Goal: Transaction & Acquisition: Purchase product/service

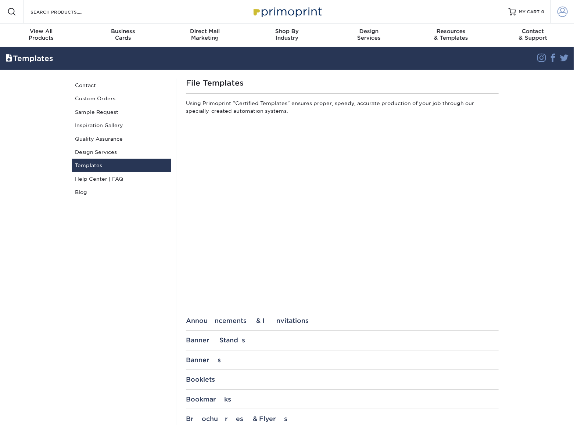
click at [563, 11] on span at bounding box center [562, 12] width 10 height 10
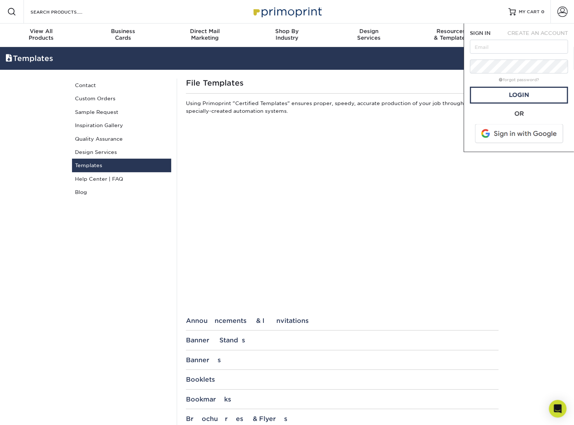
click at [520, 134] on span at bounding box center [520, 133] width 94 height 19
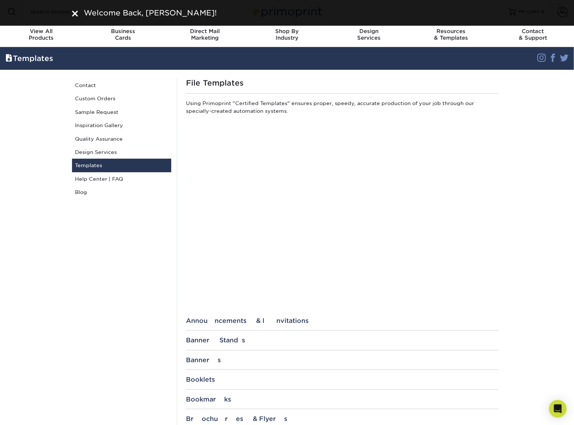
click at [74, 12] on img at bounding box center [75, 14] width 6 height 6
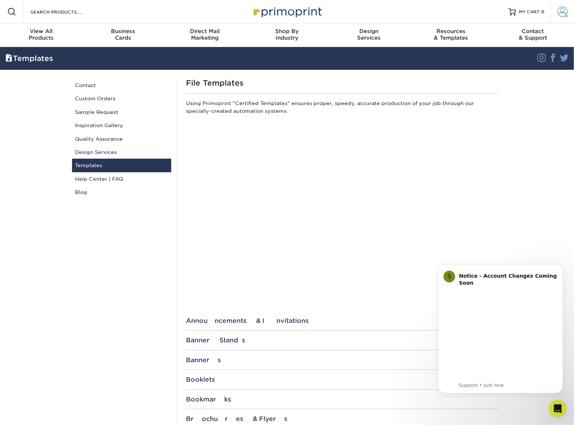
click at [560, 12] on span at bounding box center [562, 12] width 10 height 10
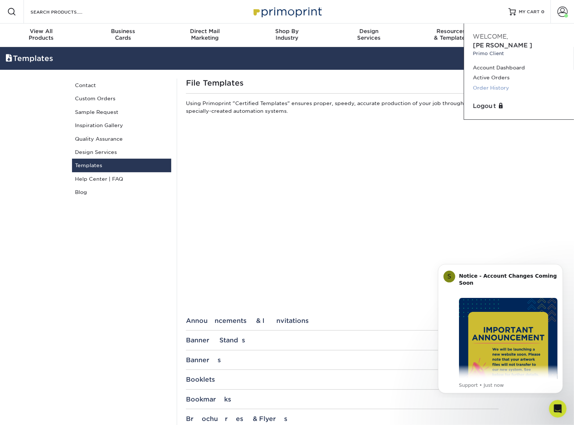
click at [493, 83] on link "Order History" at bounding box center [519, 88] width 92 height 10
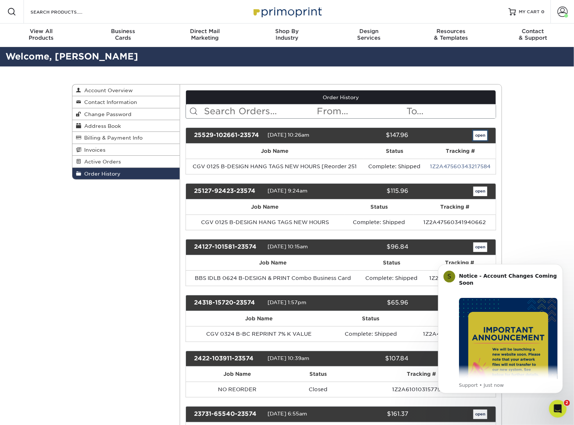
click at [479, 135] on link "open" at bounding box center [480, 136] width 14 height 10
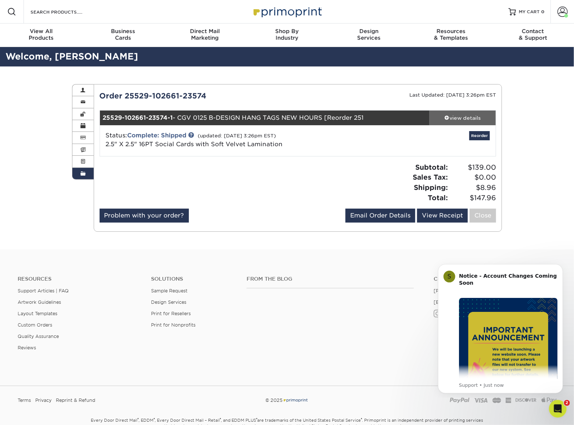
click at [447, 118] on span at bounding box center [446, 117] width 5 height 5
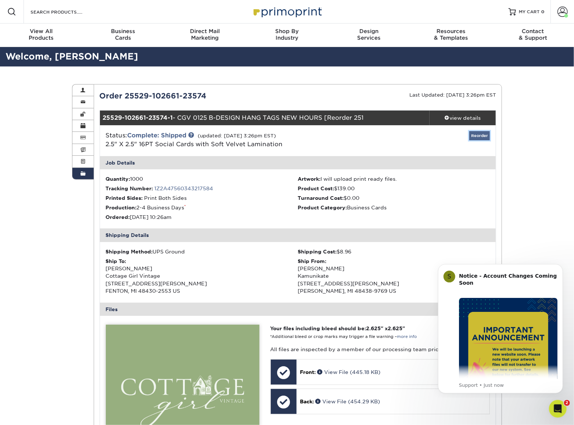
click at [477, 135] on link "Reorder" at bounding box center [479, 135] width 21 height 9
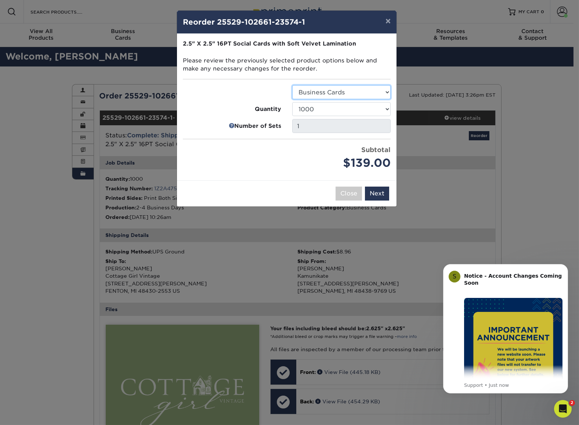
click at [378, 93] on select "Select Option Business Cards" at bounding box center [341, 92] width 98 height 14
click at [382, 110] on select "100 250 500 1000 2500 5000 10000" at bounding box center [341, 109] width 98 height 14
click at [292, 102] on select "100 250 500 1000 2500 5000 10000" at bounding box center [341, 109] width 98 height 14
click at [375, 108] on select "100 250 500 1000 2500 5000 10000" at bounding box center [341, 109] width 98 height 14
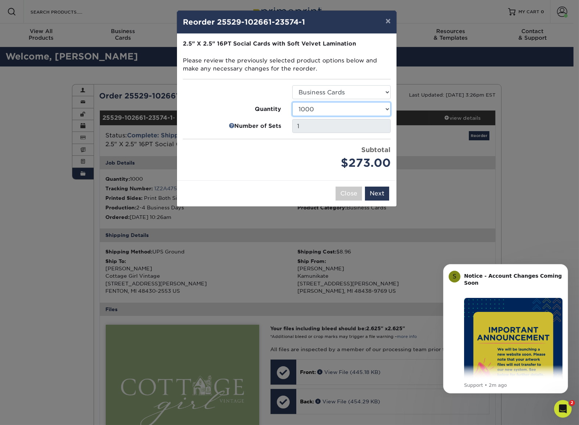
click at [292, 102] on select "100 250 500 1000 2500 5000 10000" at bounding box center [341, 109] width 98 height 14
click at [356, 110] on select "100 250 500 1000 2500 5000 10000" at bounding box center [341, 109] width 98 height 14
click at [292, 102] on select "100 250 500 1000 2500 5000 10000" at bounding box center [341, 109] width 98 height 14
click at [352, 111] on select "100 250 500 1000 2500 5000 10000" at bounding box center [341, 109] width 98 height 14
click at [292, 102] on select "100 250 500 1000 2500 5000 10000" at bounding box center [341, 109] width 98 height 14
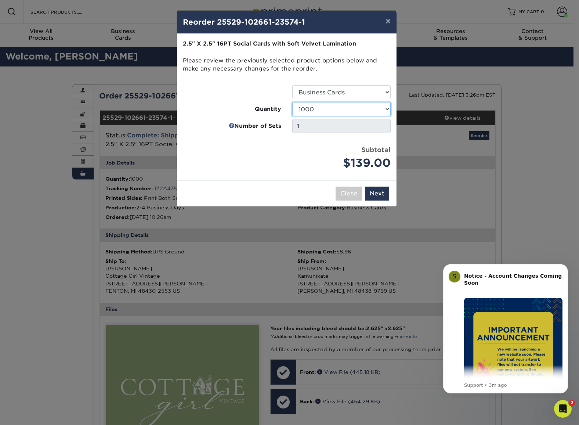
click at [379, 109] on select "100 250 500 1000 2500 5000 10000" at bounding box center [341, 109] width 98 height 14
click at [292, 102] on select "100 250 500 1000 2500 5000 10000" at bounding box center [341, 109] width 98 height 14
click at [349, 109] on select "100 250 500 1000 2500 5000 10000" at bounding box center [341, 109] width 98 height 14
select select "52e3d710-0e8f-4d4d-8560-7d4d8655be69"
click at [292, 102] on select "100 250 500 1000 2500 5000 10000" at bounding box center [341, 109] width 98 height 14
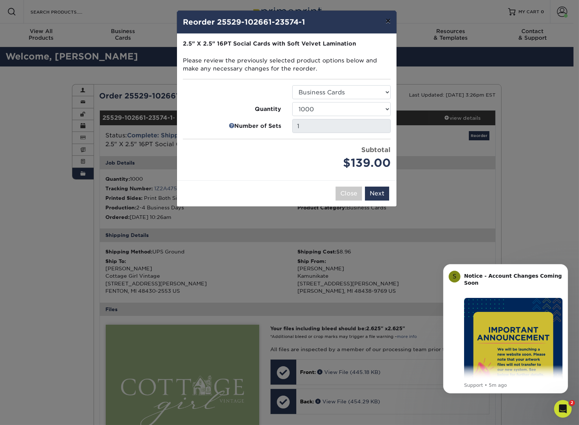
click at [389, 19] on button "×" at bounding box center [388, 21] width 17 height 21
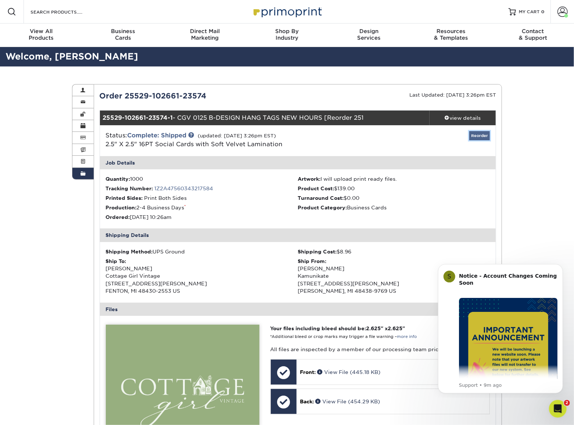
click at [478, 135] on link "Reorder" at bounding box center [479, 135] width 21 height 9
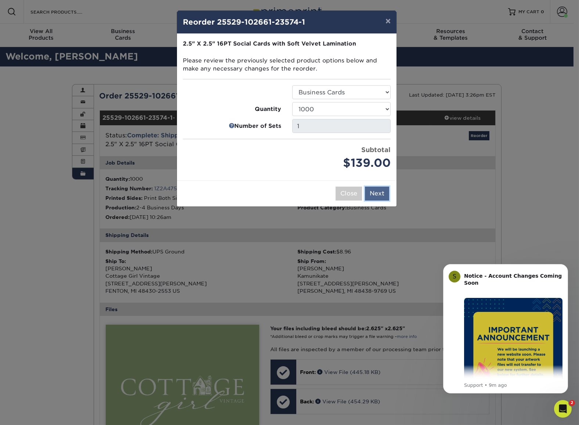
click at [375, 190] on button "Next" at bounding box center [377, 194] width 24 height 14
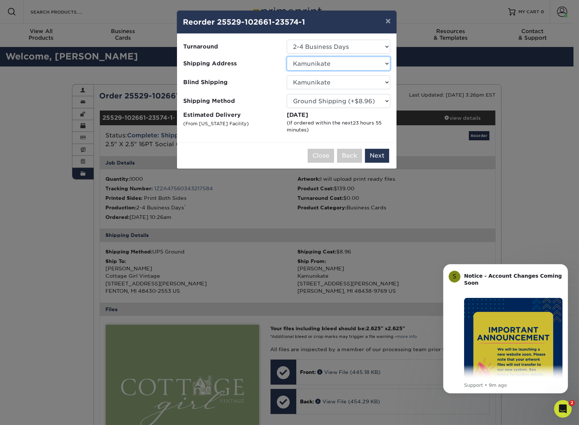
click at [338, 62] on select "Select One BBSZ - B. Better Massage CGV - Lisa Masters - Home Address ClintRMin…" at bounding box center [339, 64] width 104 height 14
select select "247159"
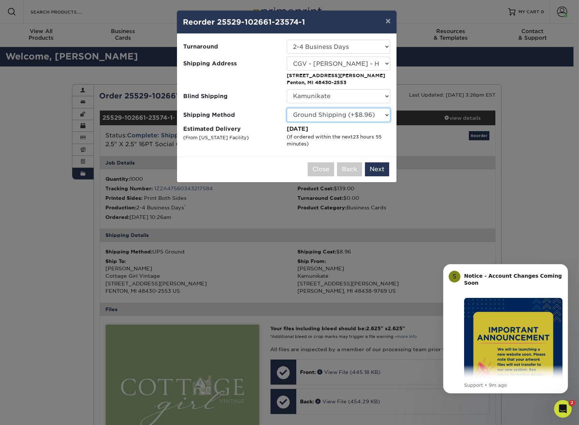
click at [341, 115] on select "Please Select Ground Shipping (+$8.96) 3 Day Shipping Service (+$20.04) 2 Day A…" at bounding box center [339, 115] width 104 height 14
click at [374, 116] on select "Please Select Ground Shipping (+$8.96) 3 Day Shipping Service (+$20.04) 2 Day A…" at bounding box center [339, 115] width 104 height 14
click at [380, 168] on button "Next" at bounding box center [377, 169] width 24 height 14
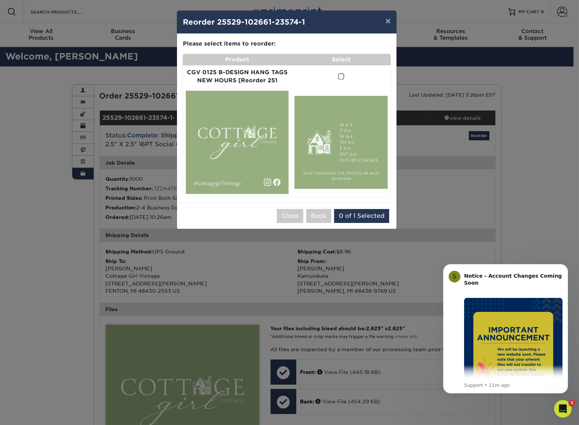
click at [342, 78] on span at bounding box center [341, 76] width 6 height 7
click at [0, 0] on input "checkbox" at bounding box center [0, 0] width 0 height 0
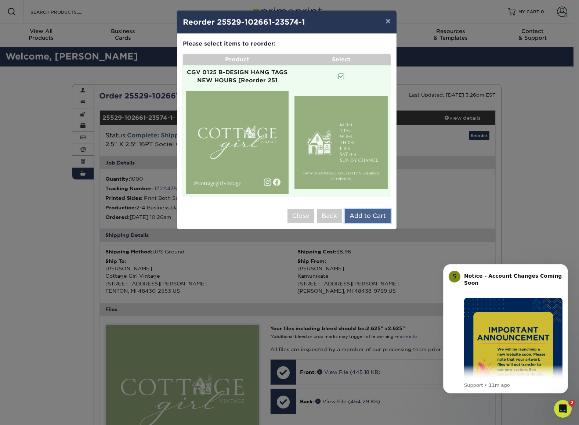
click at [375, 215] on button "Add to Cart" at bounding box center [368, 216] width 46 height 14
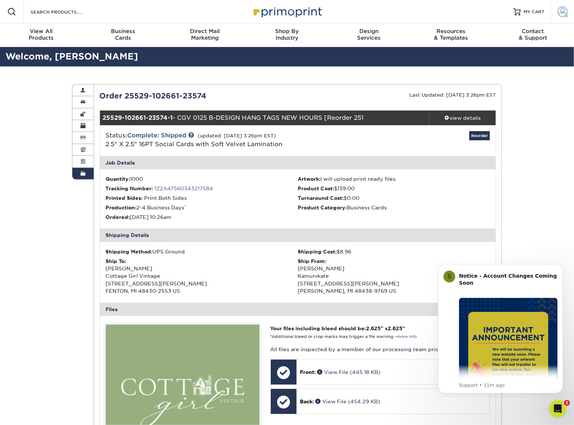
click at [566, 10] on span at bounding box center [562, 12] width 10 height 10
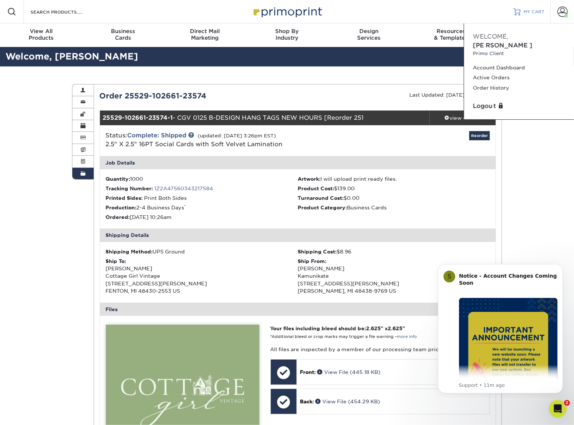
click at [530, 13] on span "MY CART" at bounding box center [533, 12] width 21 height 6
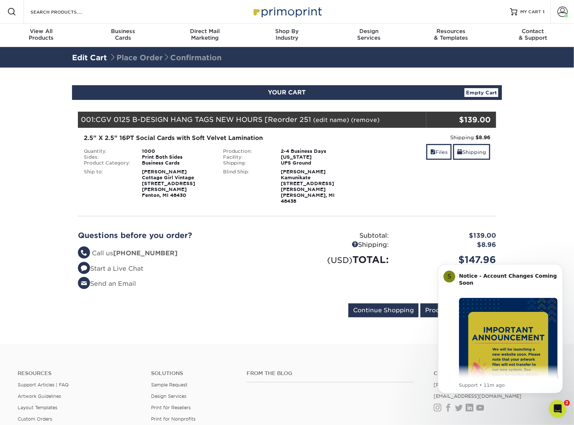
click at [337, 119] on link "(edit name)" at bounding box center [331, 119] width 36 height 7
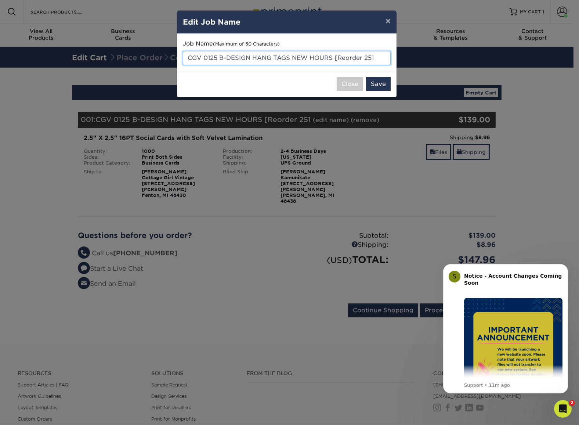
click at [368, 59] on input "CGV 0125 B-DESIGN HANG TAGS NEW HOURS [Reorder 251" at bounding box center [287, 58] width 208 height 14
drag, startPoint x: 382, startPoint y: 57, endPoint x: 366, endPoint y: 59, distance: 16.2
click at [366, 59] on input "CGV 0125 B-DESIGN HANG TAGS NEW HOURS [Reorder 251" at bounding box center [287, 58] width 208 height 14
click at [338, 57] on input "CGV 0125 B-DESIGN HANG TAGS NEW HOURS [Reorder 092" at bounding box center [287, 58] width 208 height 14
click at [380, 54] on input "CGV 0125 B-DESIGN HANG TAGS NEW HOURS Reorder 092" at bounding box center [287, 58] width 208 height 14
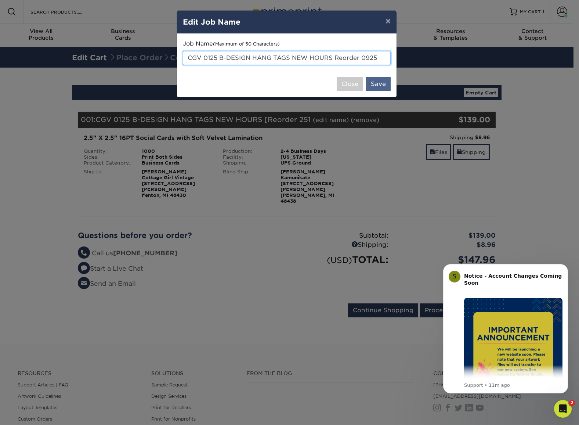
type input "CGV 0125 B-DESIGN HANG TAGS NEW HOURS Reorder 0925"
click at [384, 85] on button "Save" at bounding box center [378, 84] width 25 height 14
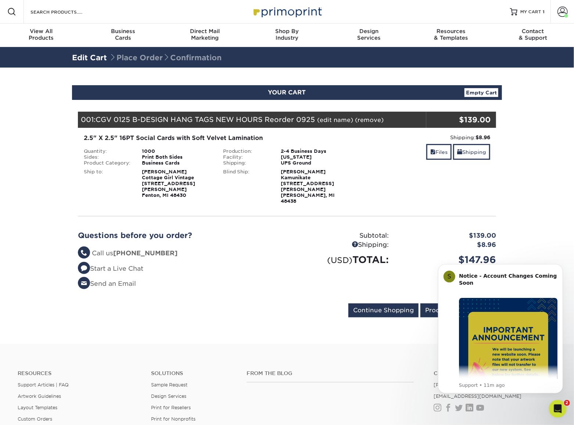
click at [538, 203] on section "YOUR CART Empty Cart Your Cart is Empty View Account Active Orders Order Histor…" at bounding box center [287, 206] width 574 height 276
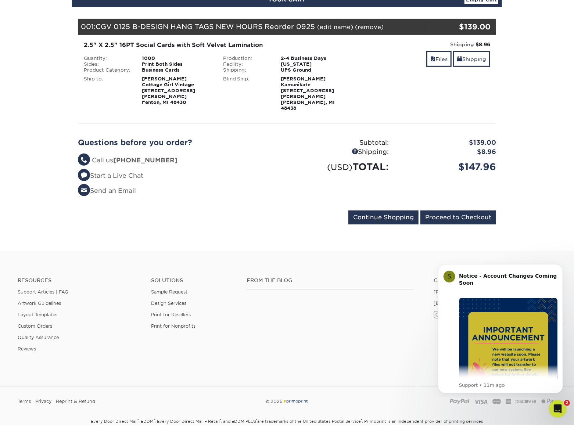
scroll to position [110, 0]
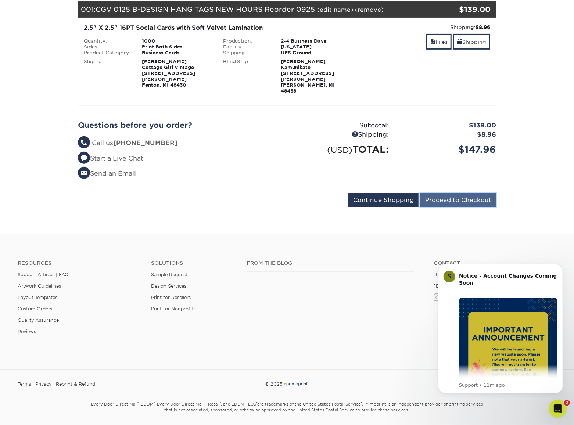
click at [475, 193] on input "Proceed to Checkout" at bounding box center [458, 200] width 76 height 14
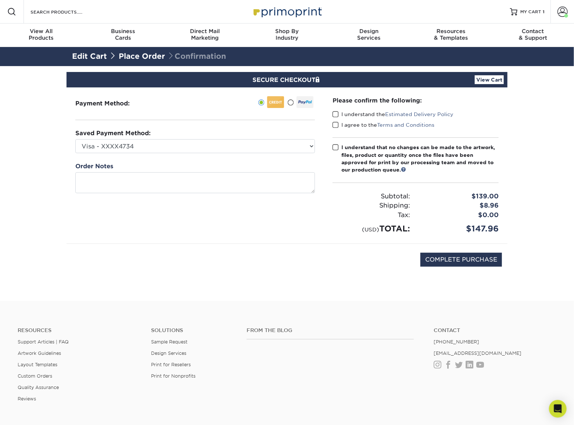
click at [333, 113] on span at bounding box center [335, 114] width 6 height 7
click at [0, 0] on input "I understand the Estimated Delivery Policy" at bounding box center [0, 0] width 0 height 0
click at [336, 125] on span at bounding box center [335, 125] width 6 height 7
click at [0, 0] on input "I agree to the Terms and Conditions" at bounding box center [0, 0] width 0 height 0
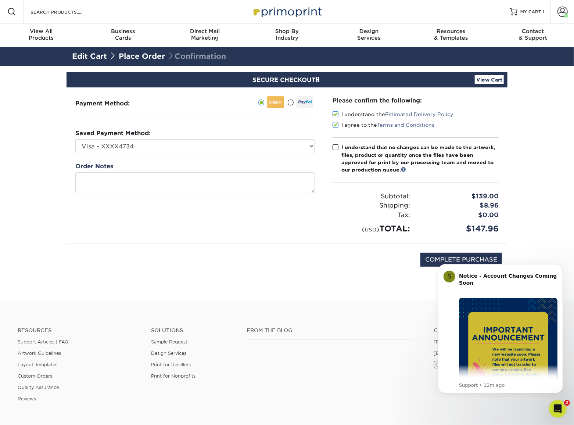
click at [336, 147] on span at bounding box center [335, 147] width 6 height 7
click at [0, 0] on input "I understand that no changes can be made to the artwork, files, product or quan…" at bounding box center [0, 0] width 0 height 0
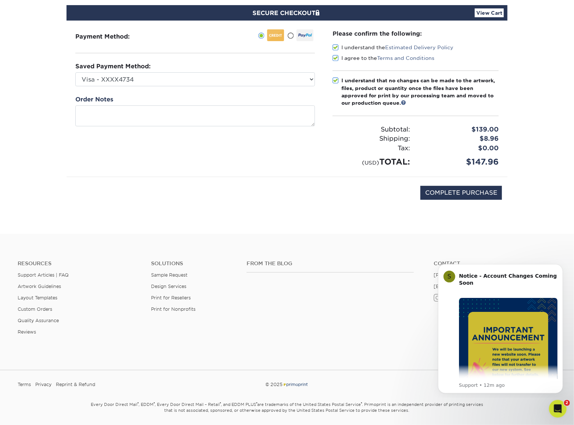
scroll to position [73, 0]
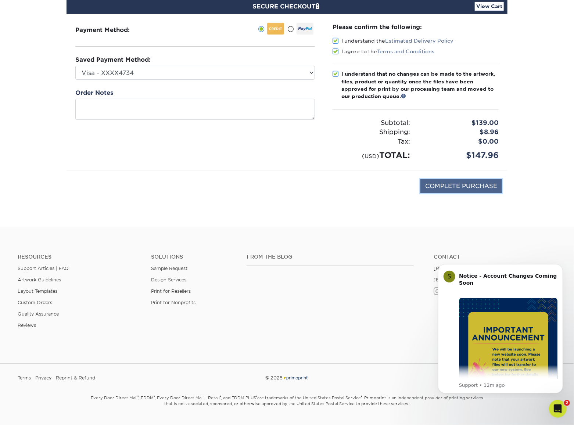
click at [467, 184] on input "COMPLETE PURCHASE" at bounding box center [461, 186] width 82 height 14
type input "PROCESSING, PLEASE WAIT..."
